Goal: Navigation & Orientation: Find specific page/section

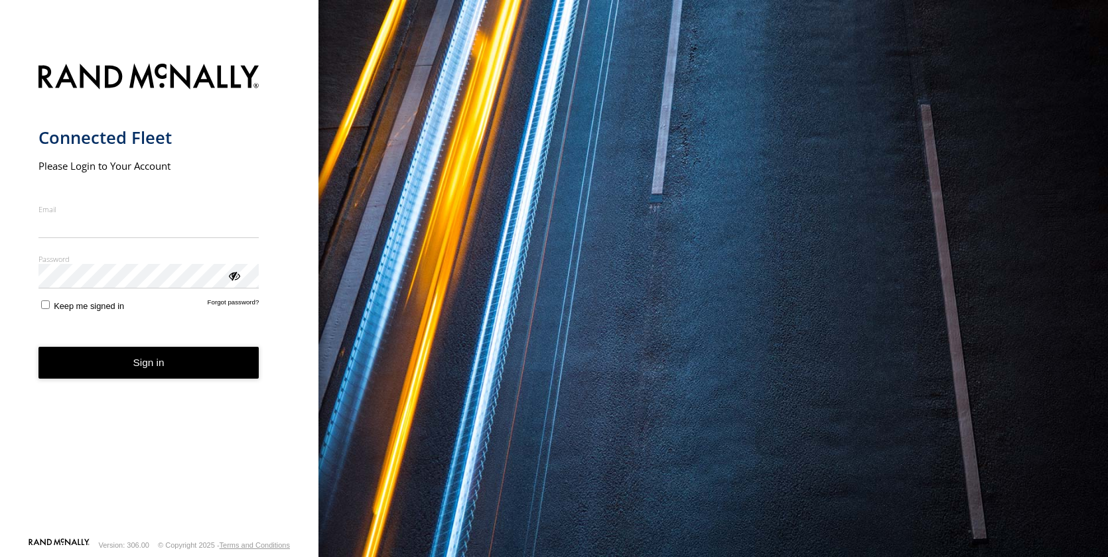
click at [56, 228] on input "Email" at bounding box center [148, 226] width 221 height 24
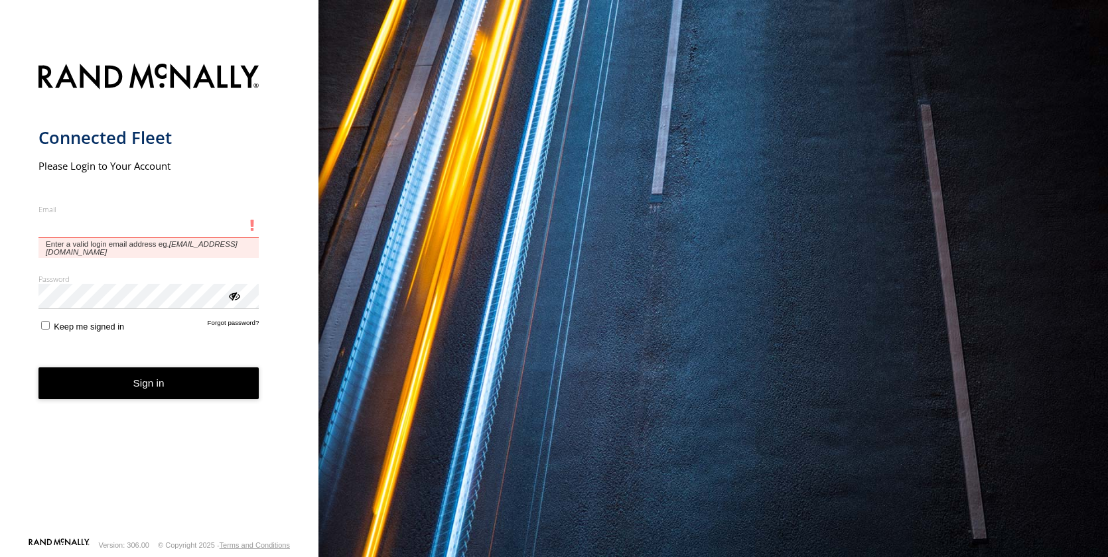
type input "**********"
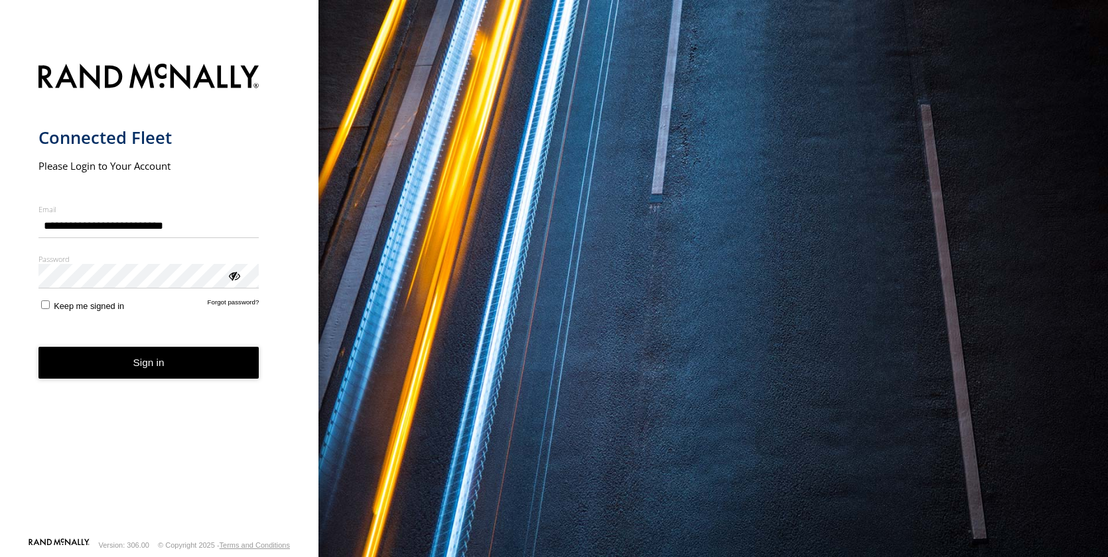
click at [153, 367] on button "Sign in" at bounding box center [148, 363] width 221 height 32
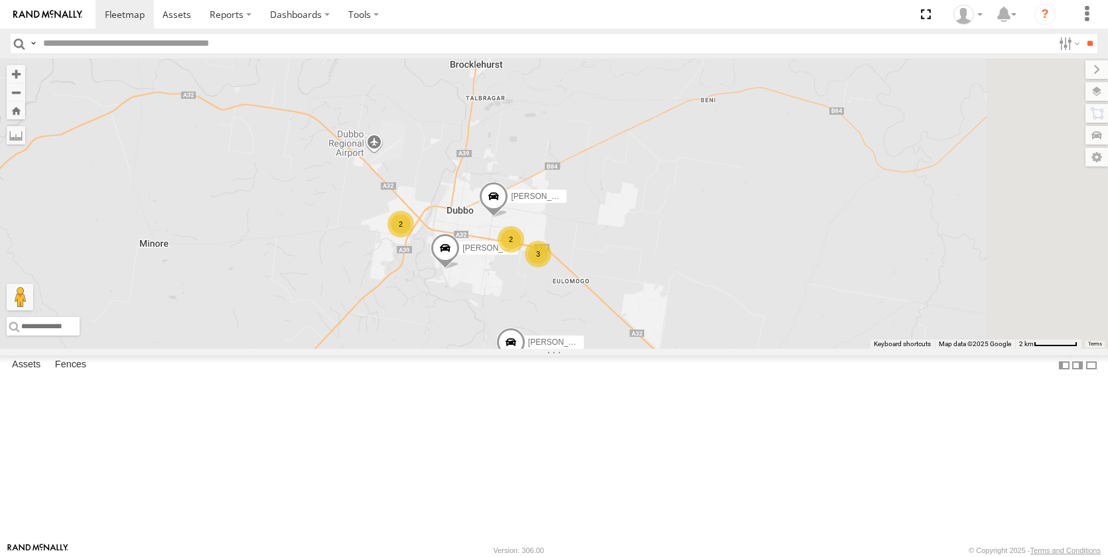
drag, startPoint x: 885, startPoint y: 424, endPoint x: 765, endPoint y: 245, distance: 216.1
click at [776, 235] on div "[PERSON_NAME] - NEW ute [PERSON_NAME] [PERSON_NAME] [PERSON_NAME] 3 2 2" at bounding box center [554, 203] width 1108 height 290
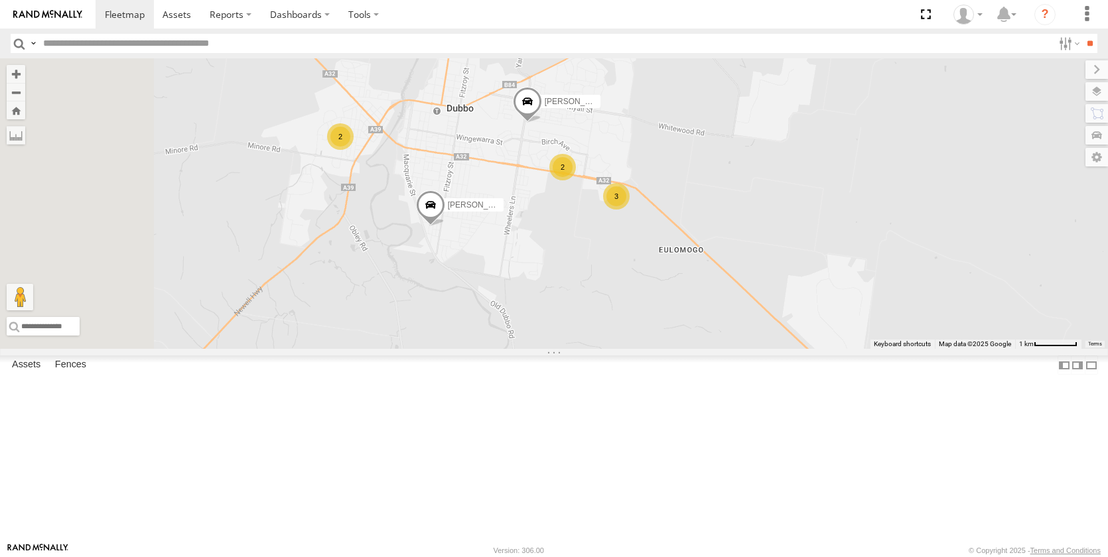
drag, startPoint x: 650, startPoint y: 373, endPoint x: 747, endPoint y: 342, distance: 102.3
click at [747, 342] on div "[PERSON_NAME] - NEW ute [PERSON_NAME] [PERSON_NAME] [PERSON_NAME] 3 2 2" at bounding box center [554, 203] width 1108 height 290
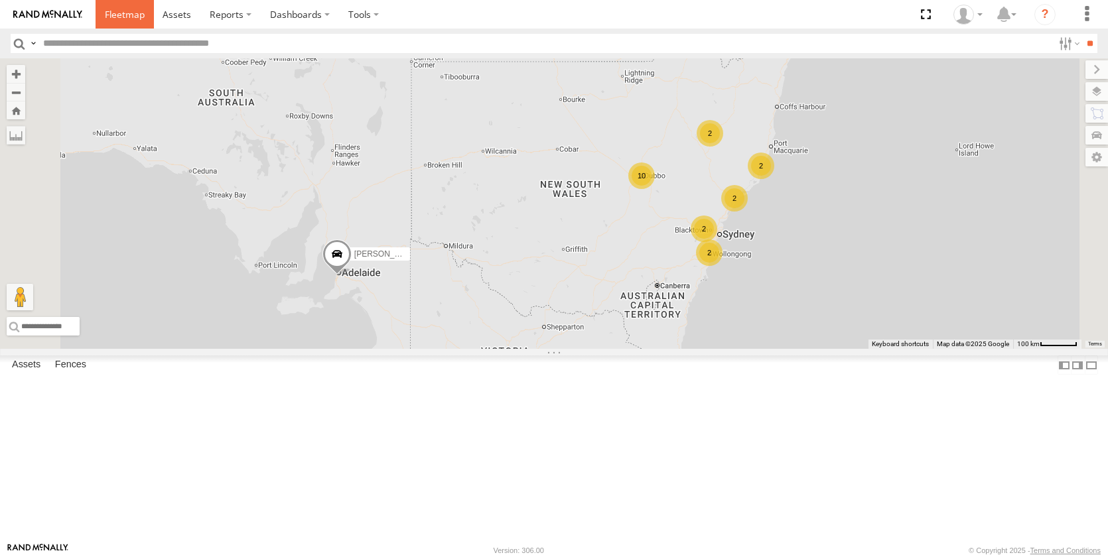
click at [117, 14] on span at bounding box center [125, 14] width 40 height 13
